Goal: Register for event/course

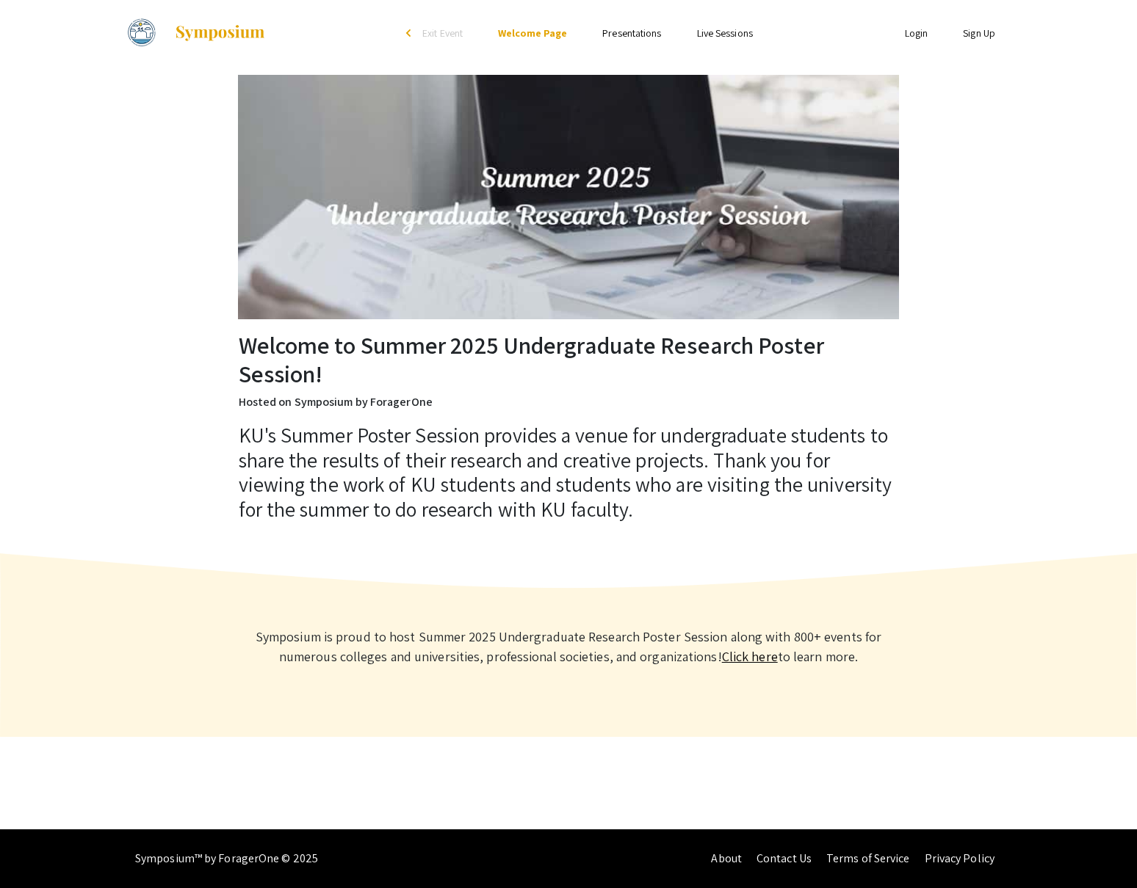
click at [744, 656] on link "Click here" at bounding box center [750, 656] width 56 height 17
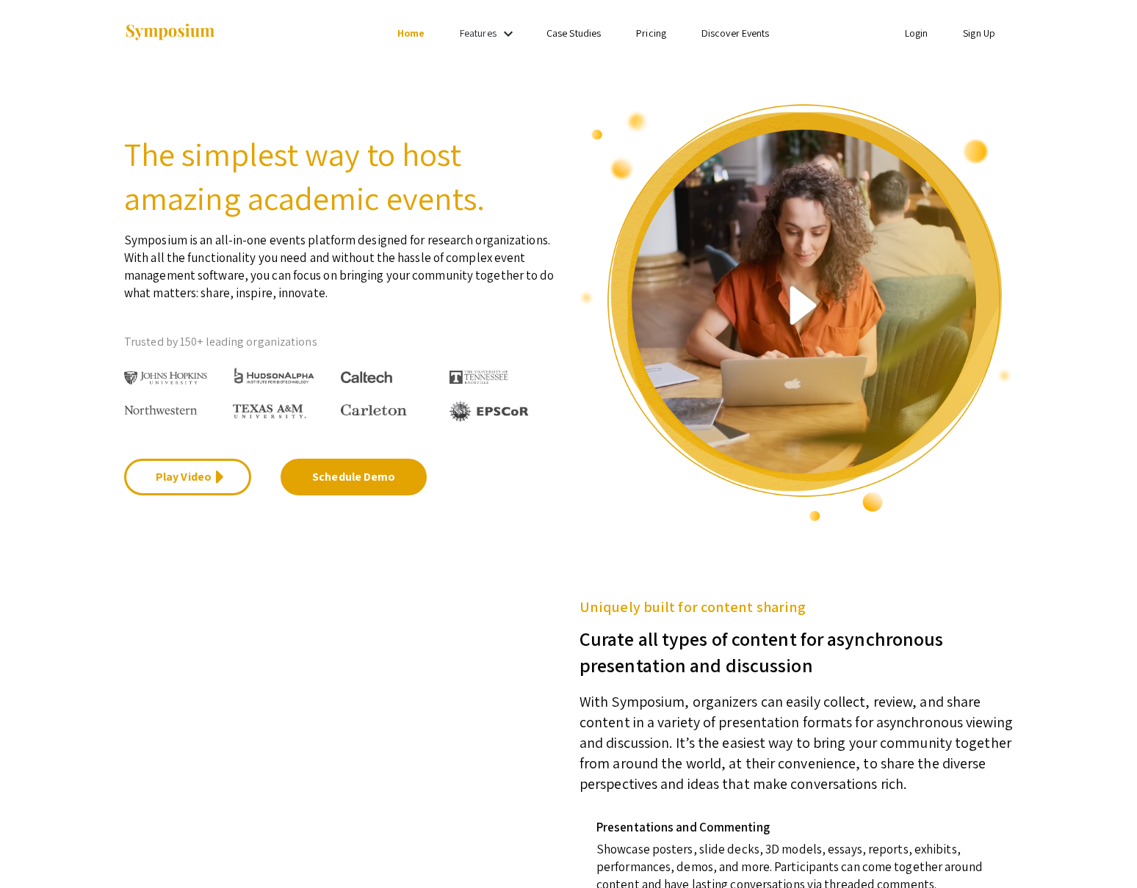
click at [759, 32] on link "Discover Events" at bounding box center [735, 32] width 68 height 13
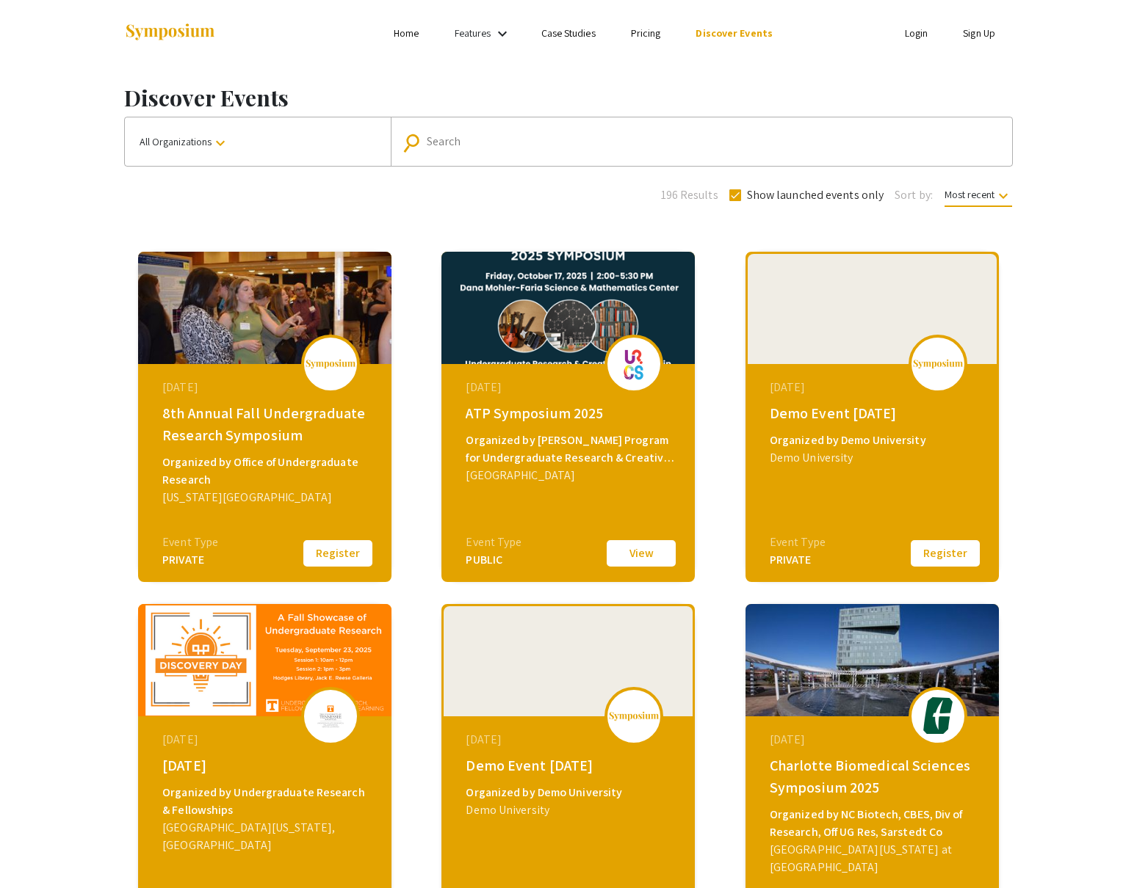
click at [225, 142] on mat-icon "keyboard_arrow_down" at bounding box center [220, 143] width 18 height 18
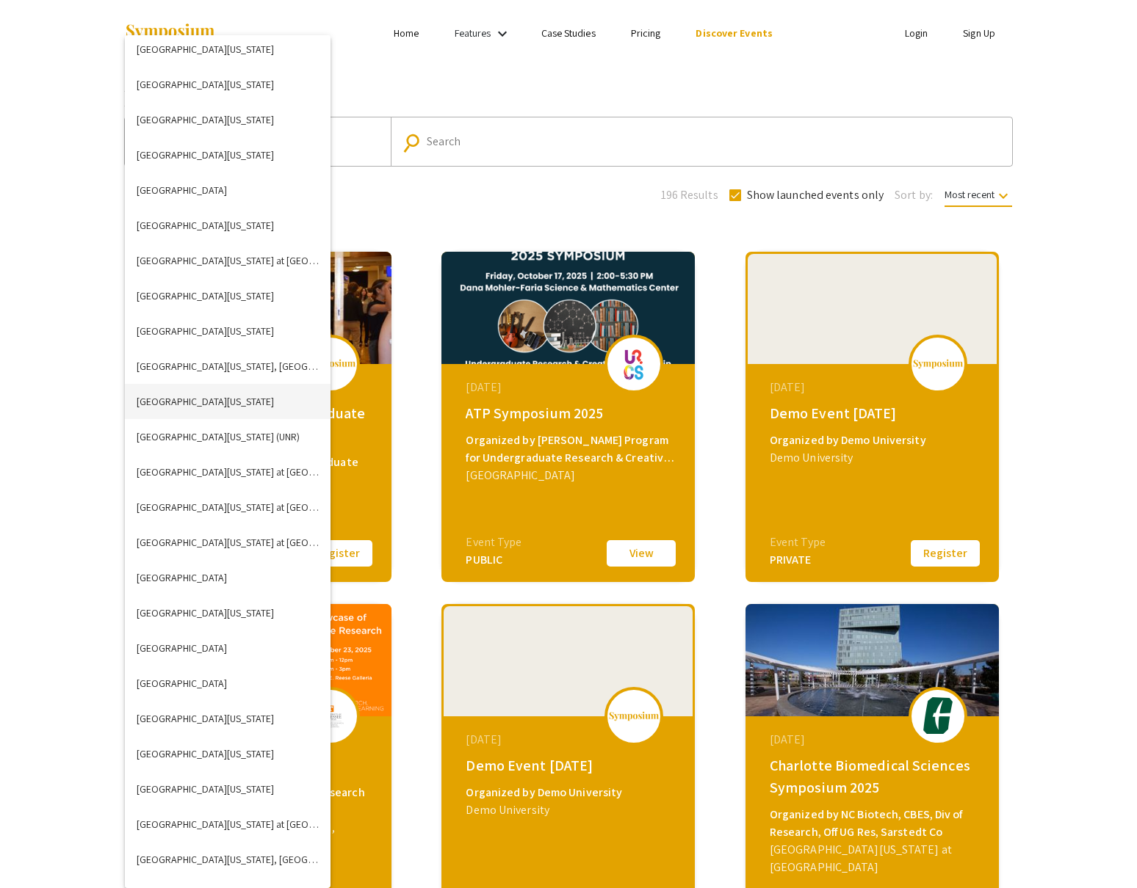
scroll to position [4672, 0]
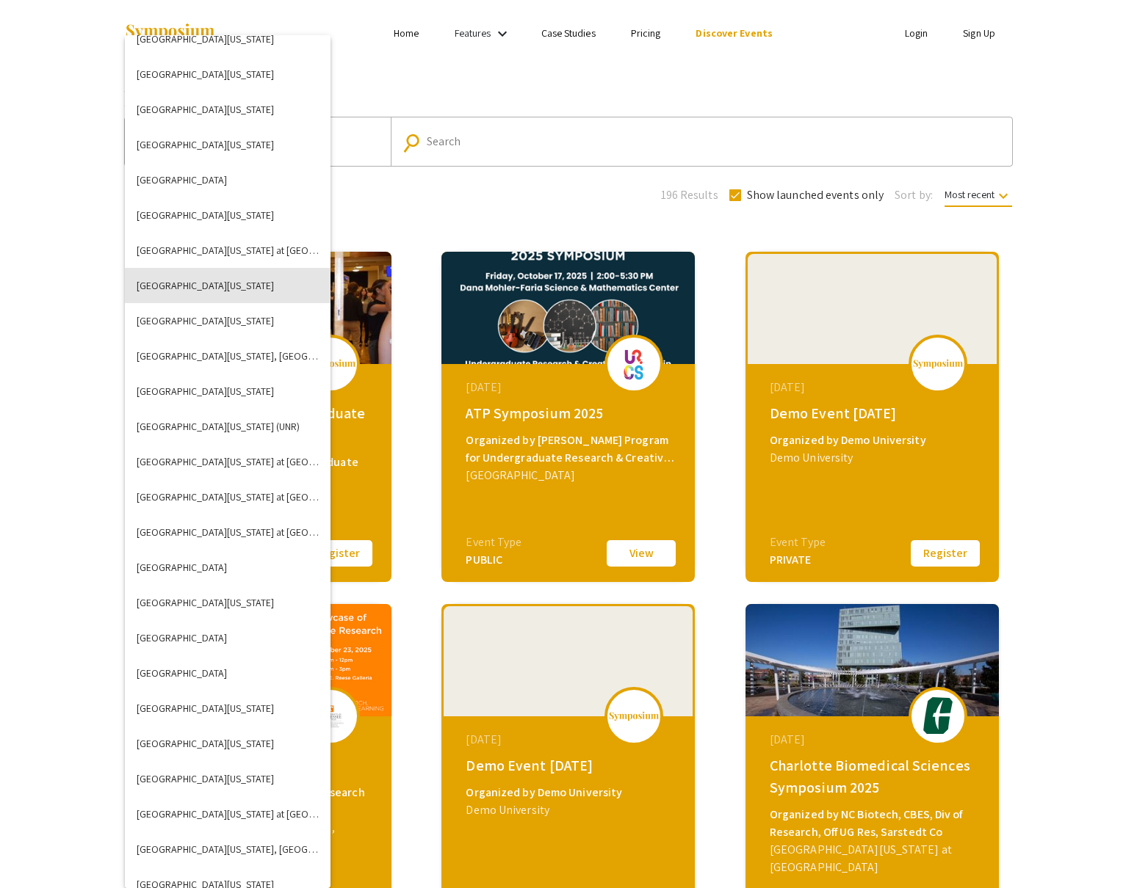
click at [231, 292] on button "University of Kansas" at bounding box center [228, 285] width 206 height 35
checkbox input "false"
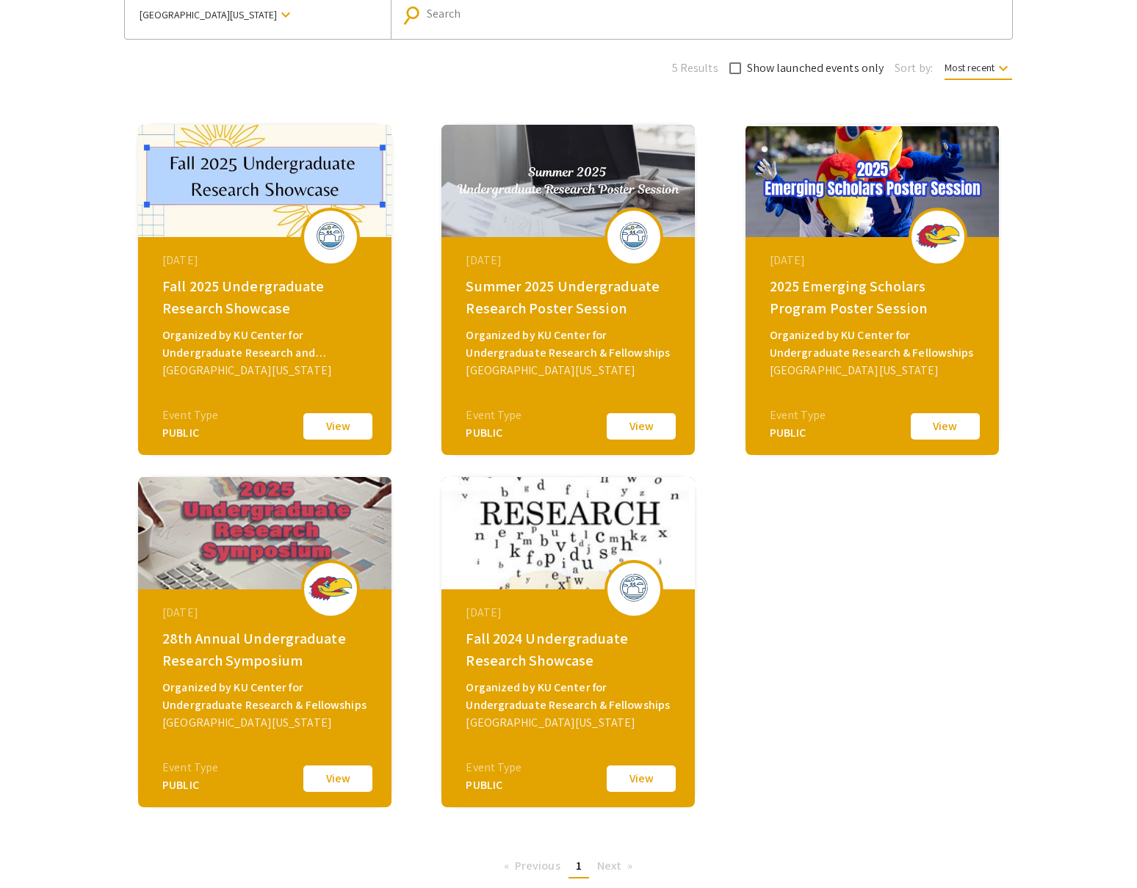
scroll to position [137, 0]
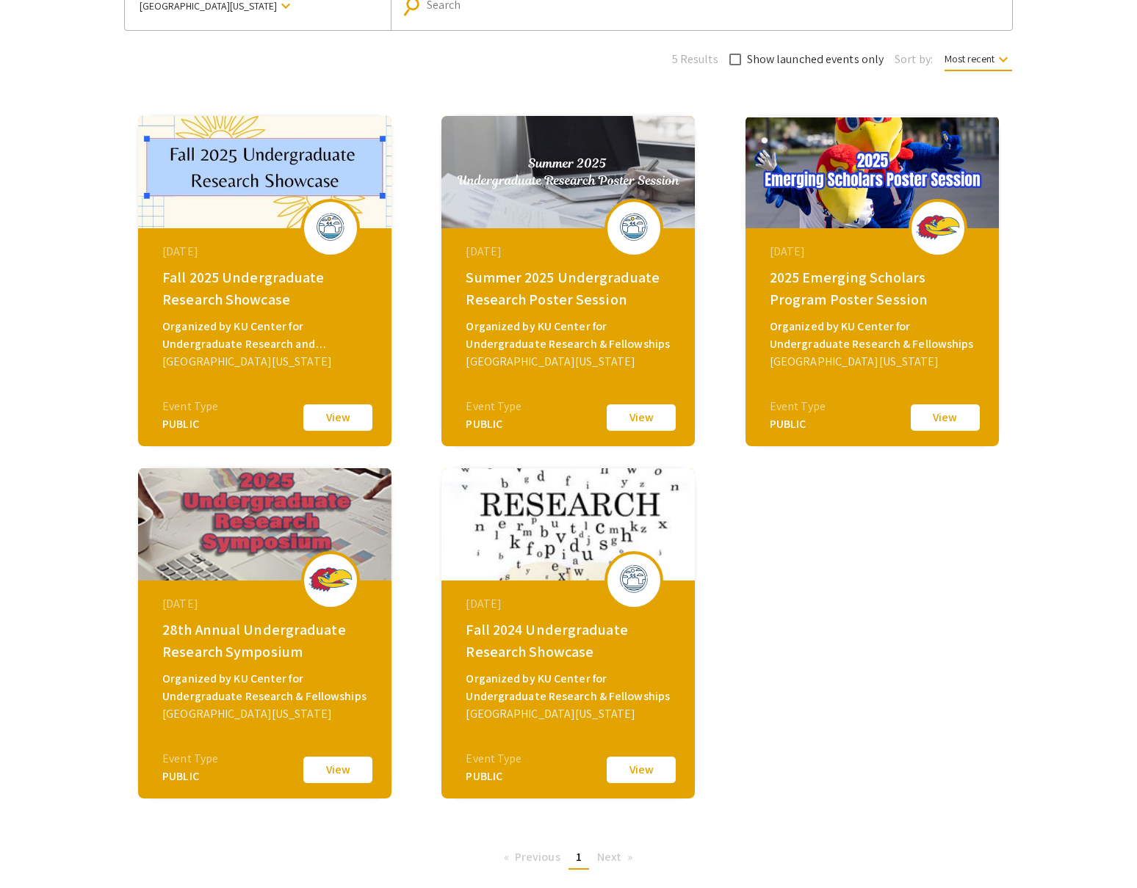
click at [349, 416] on button "View" at bounding box center [337, 417] width 73 height 31
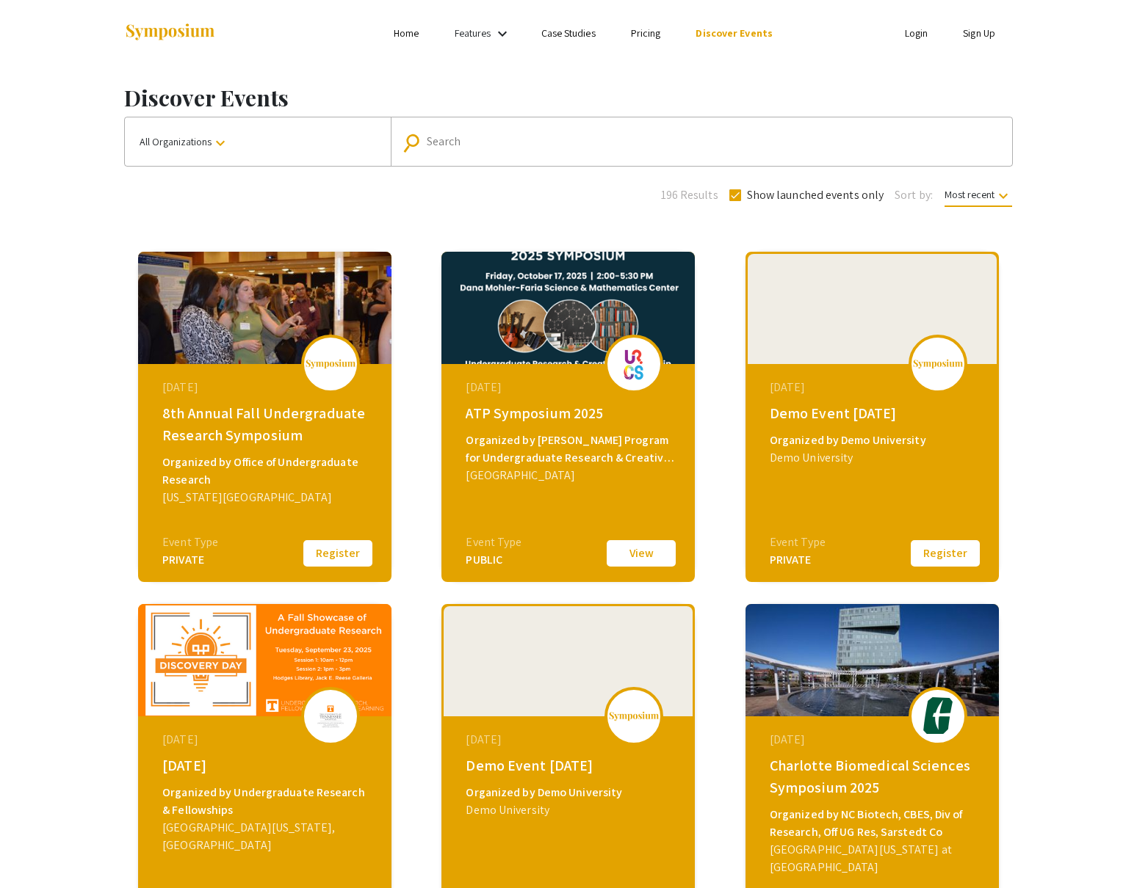
click at [300, 148] on button "All Organizations keyboard_arrow_down" at bounding box center [258, 141] width 266 height 48
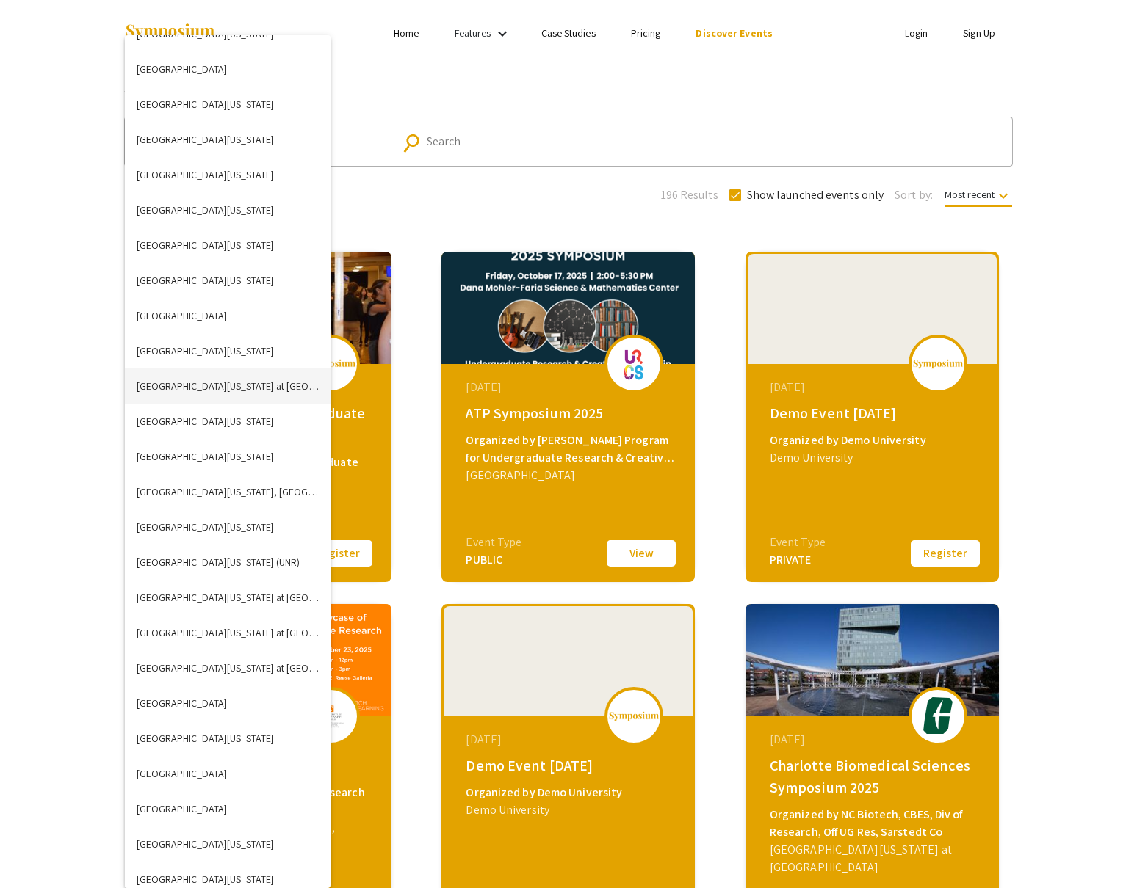
scroll to position [4611, 0]
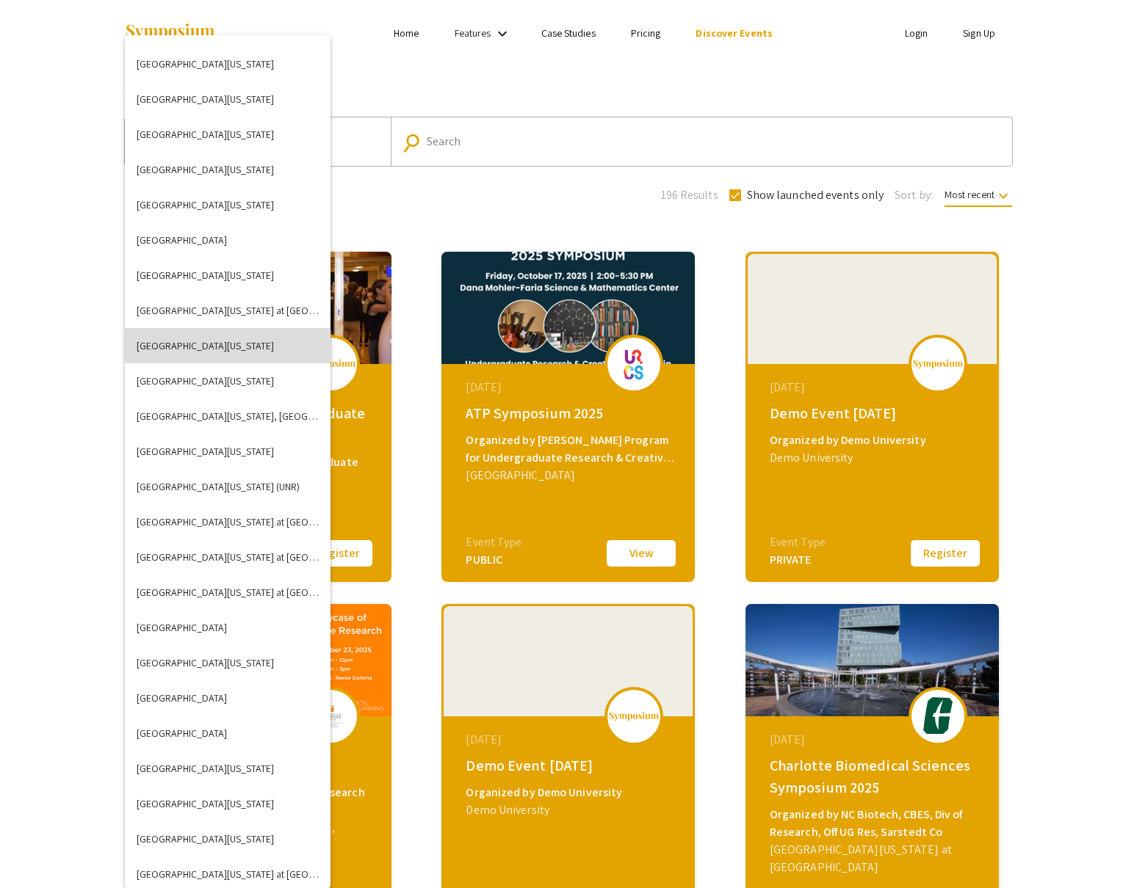
click at [217, 338] on button "University of Kansas" at bounding box center [228, 345] width 206 height 35
checkbox input "false"
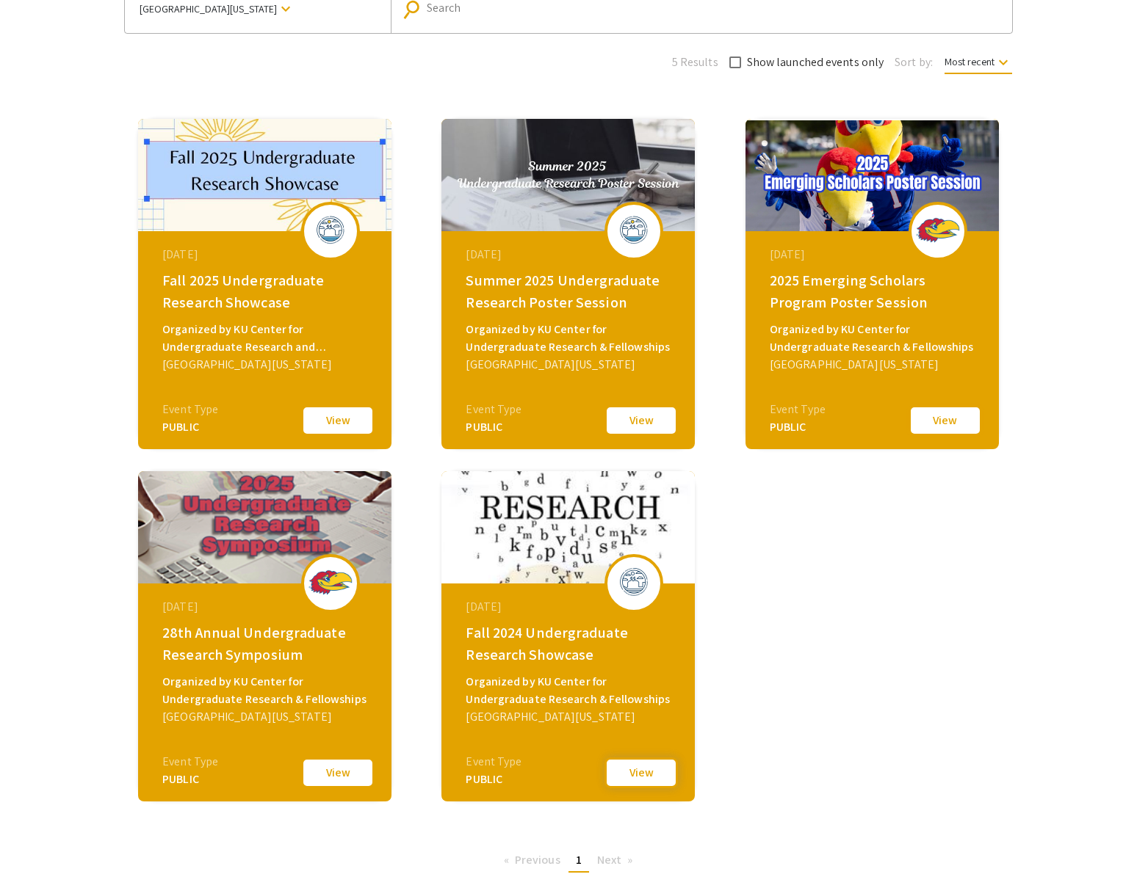
scroll to position [133, 0]
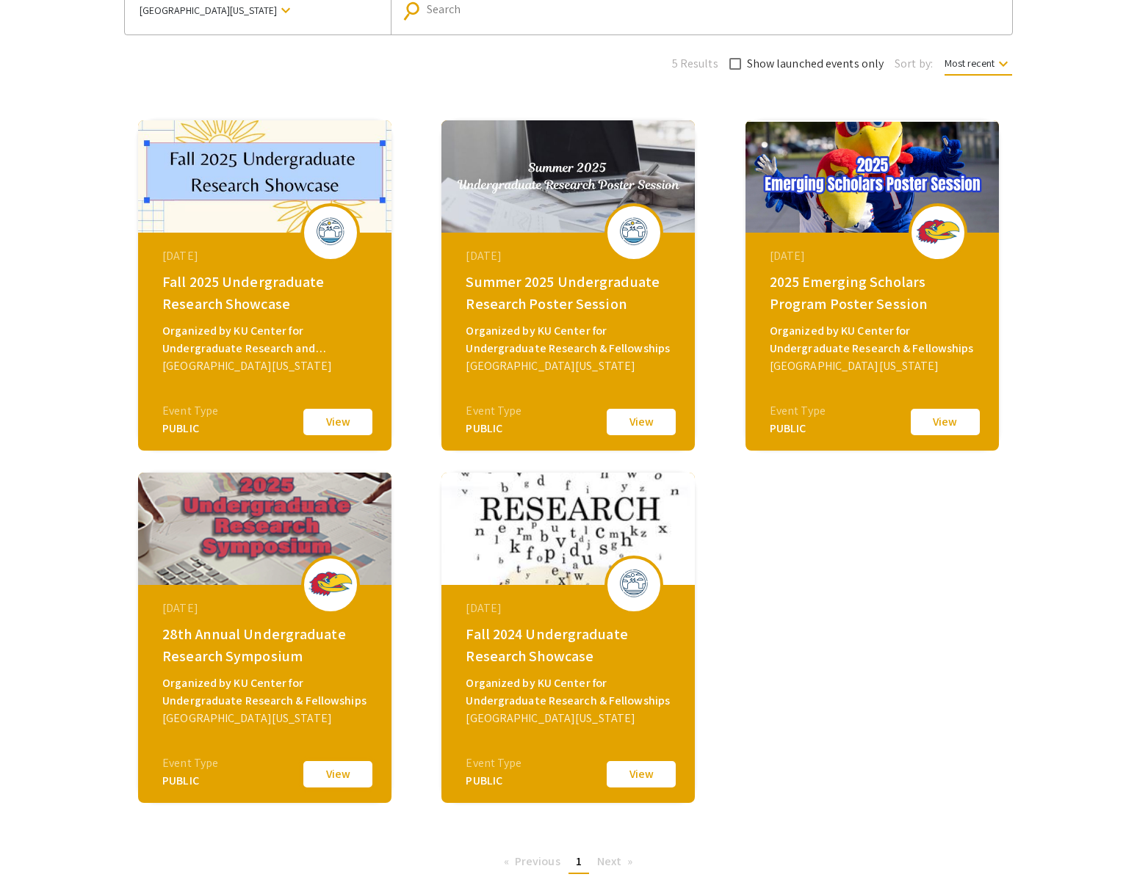
click at [339, 770] on button "View" at bounding box center [337, 774] width 73 height 31
